Goal: Navigation & Orientation: Find specific page/section

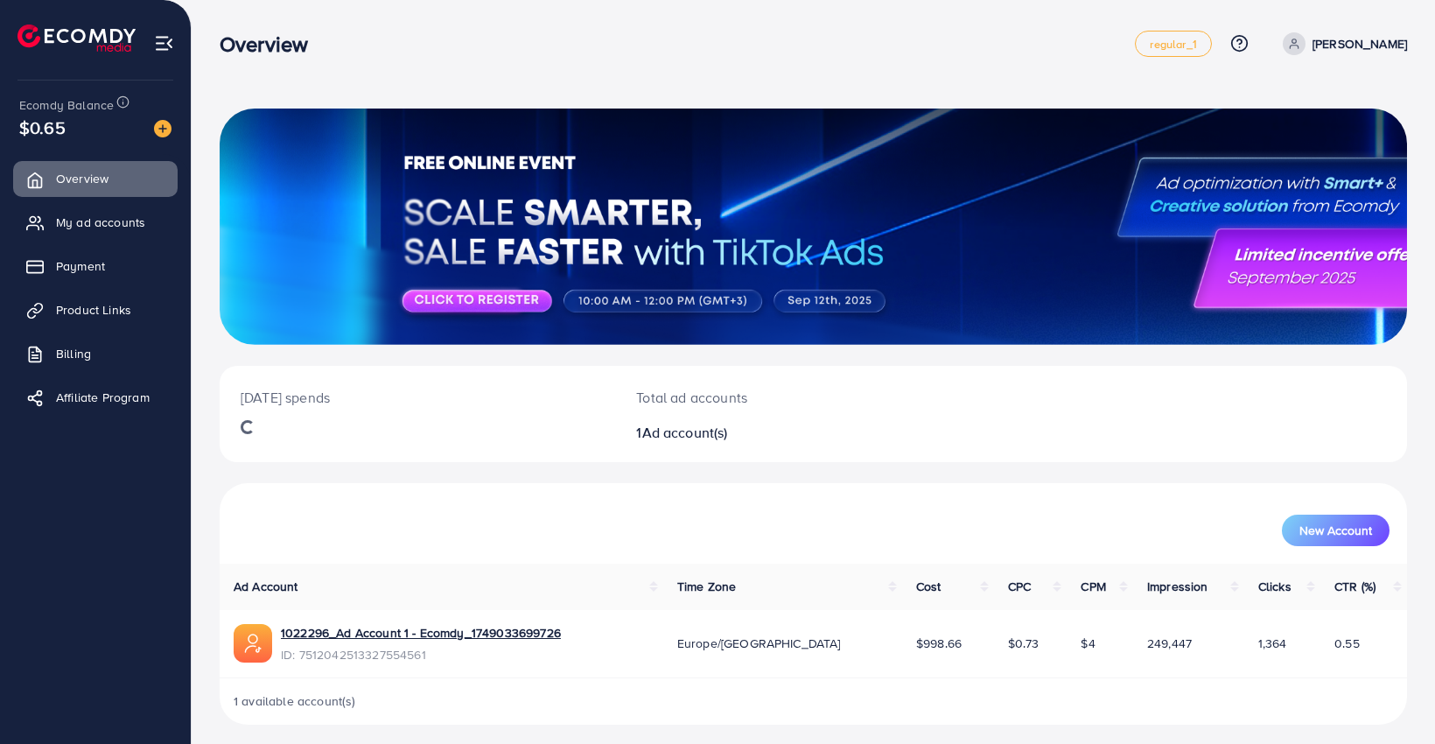
scroll to position [9, 0]
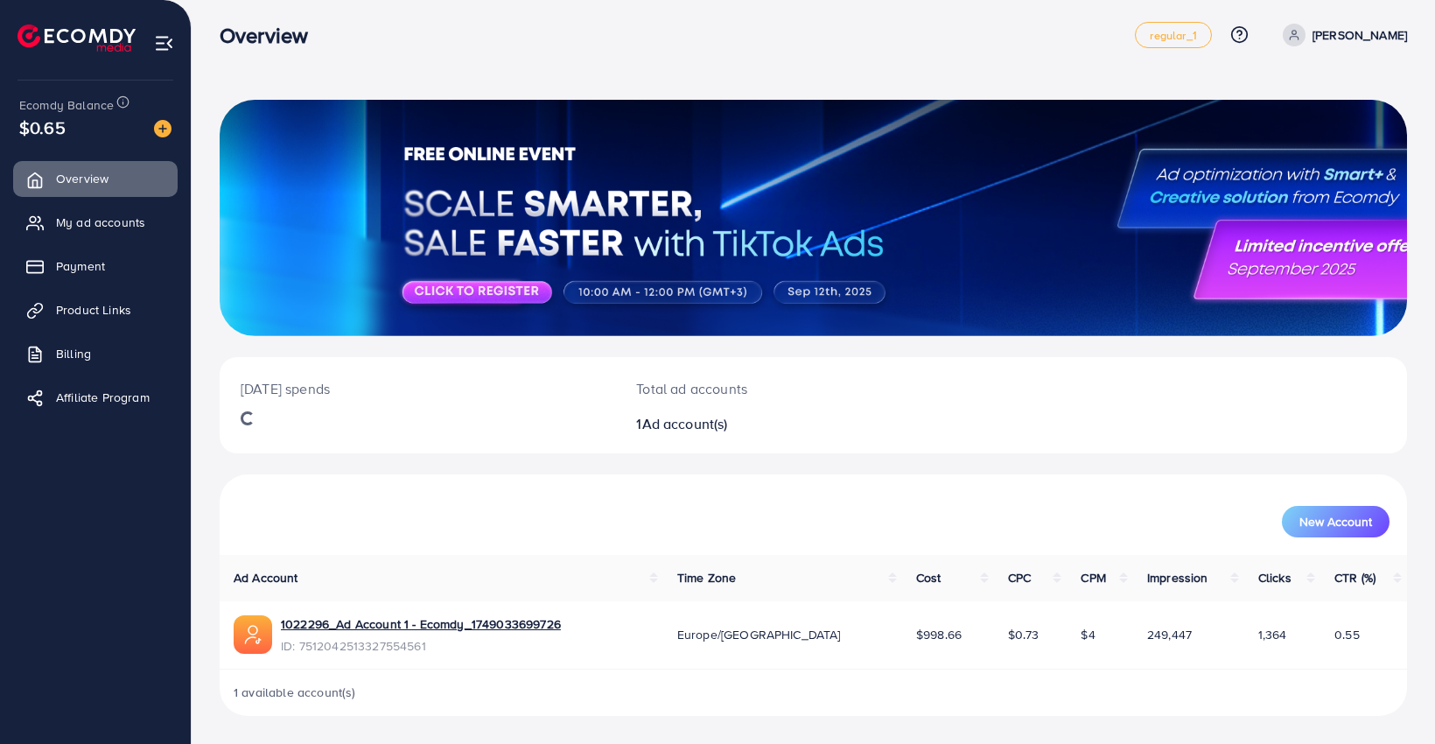
click at [73, 198] on ul "Overview My ad accounts Payment Product Links Billing Affiliate Program" at bounding box center [95, 293] width 191 height 279
click at [78, 220] on span "My ad accounts" at bounding box center [104, 221] width 89 height 17
